Goal: Transaction & Acquisition: Purchase product/service

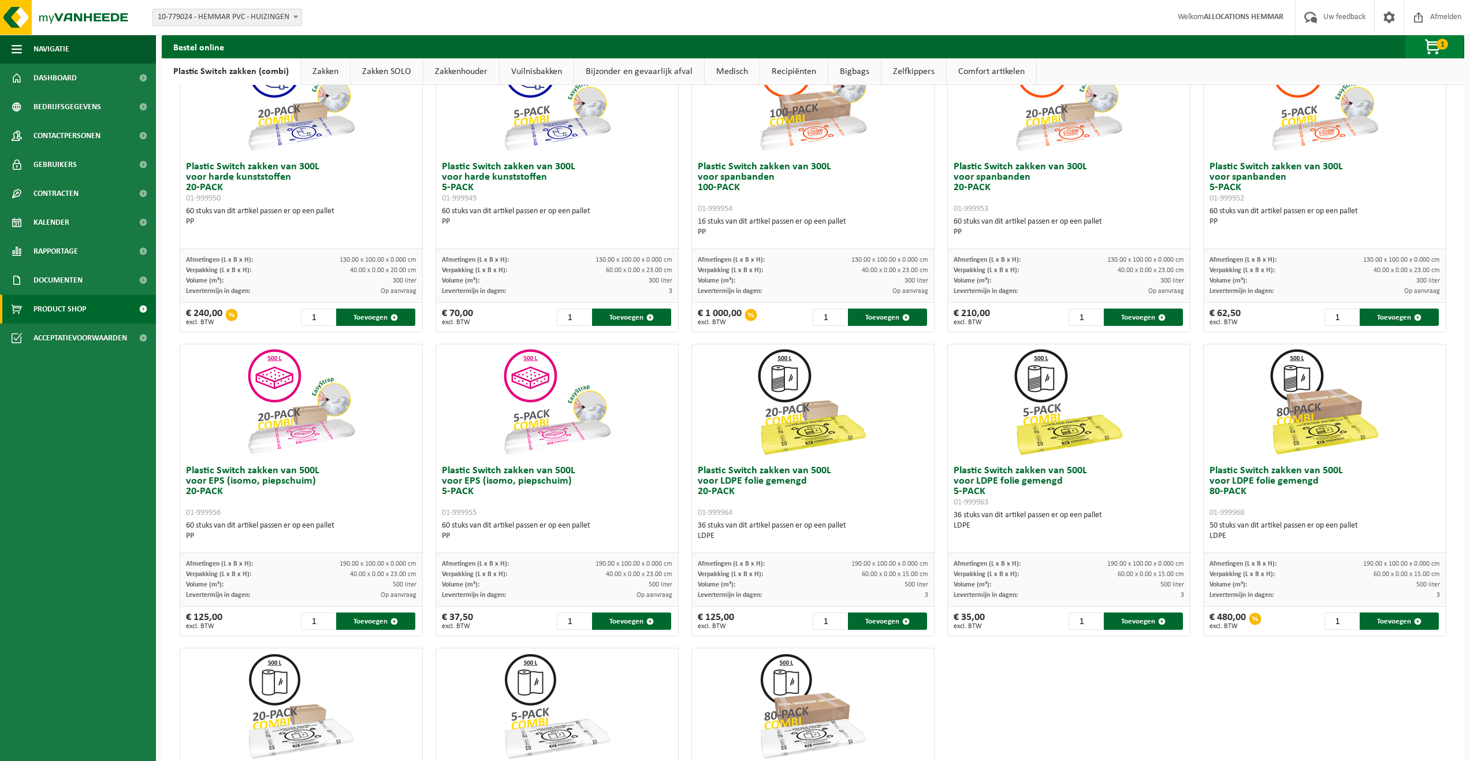
click at [1435, 40] on span "button" at bounding box center [1434, 47] width 58 height 23
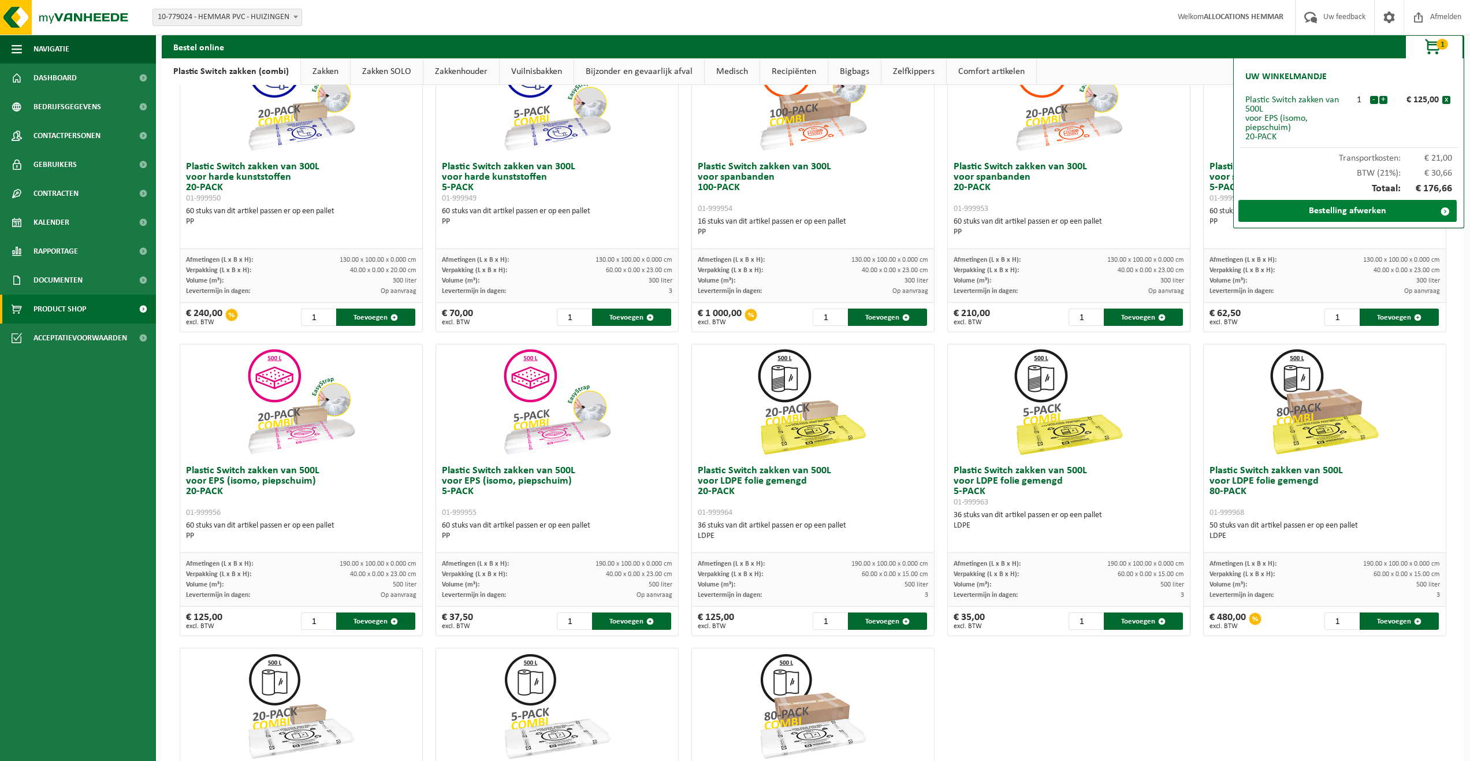
click at [1364, 212] on link "Bestelling afwerken" at bounding box center [1348, 211] width 218 height 22
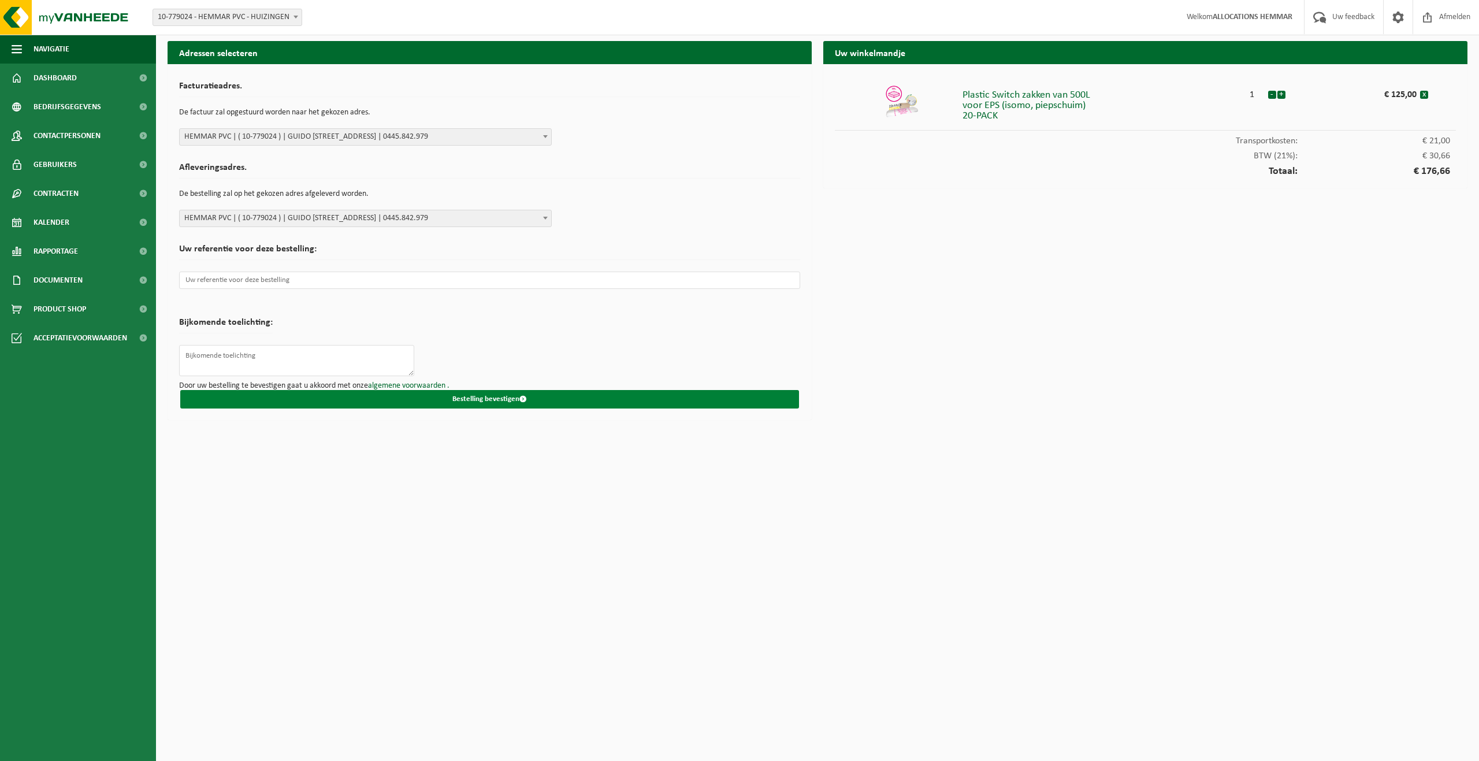
click at [488, 398] on button "Bestelling bevestigen" at bounding box center [489, 399] width 619 height 18
